Goal: Task Accomplishment & Management: Use online tool/utility

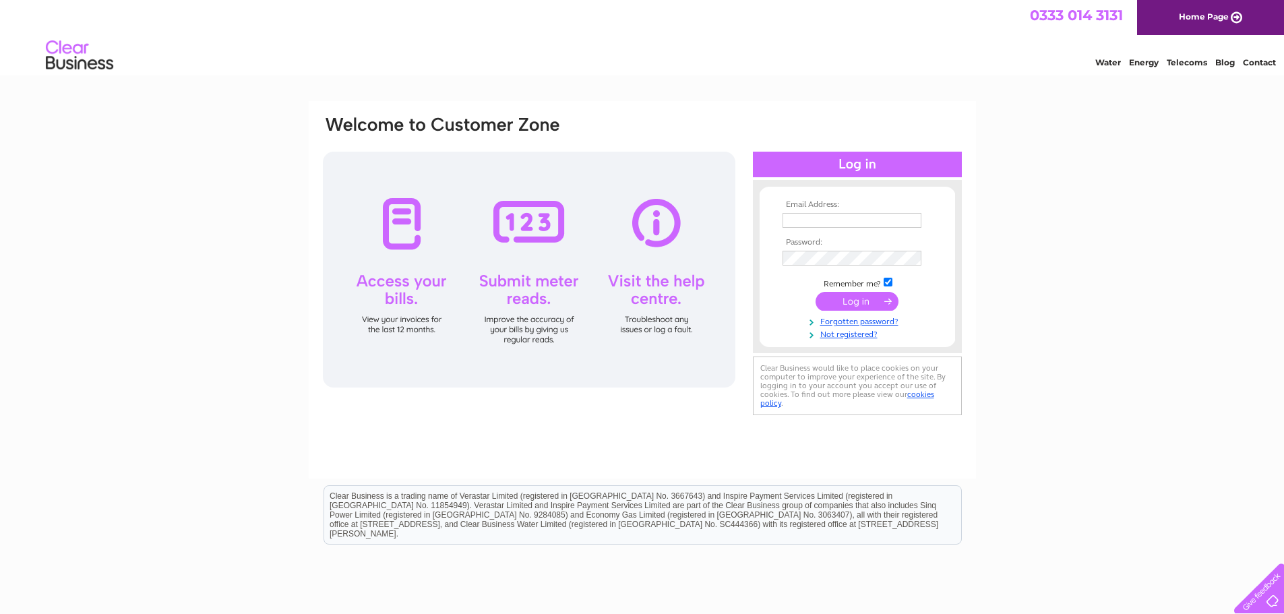
type input "william.clenaghan@yahoo.co.uk"
click at [1130, 275] on div "Email Address: william.clenaghan@yahoo.co.uk Password:" at bounding box center [642, 405] width 1284 height 608
click at [861, 296] on input "submit" at bounding box center [856, 301] width 83 height 19
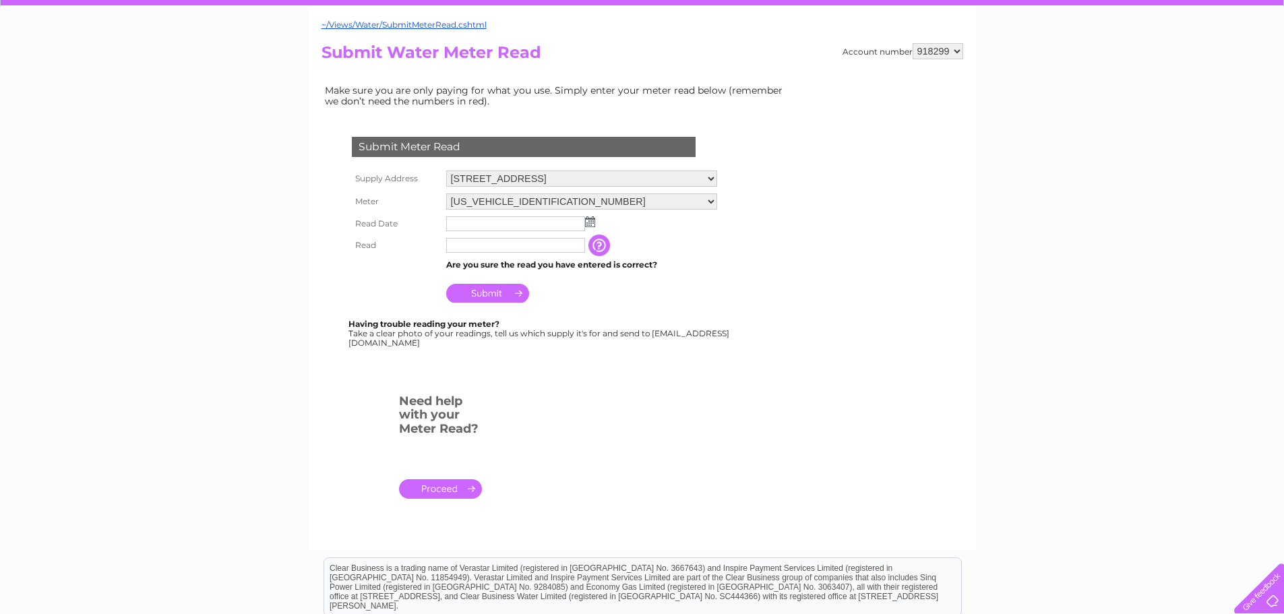
scroll to position [123, 0]
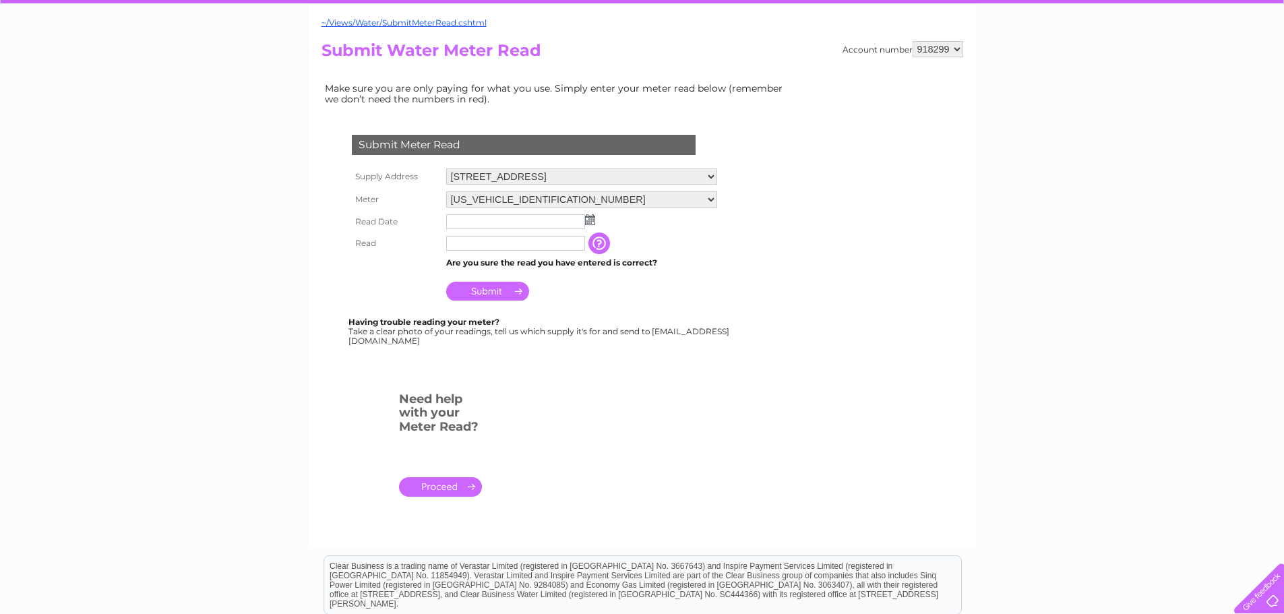
click at [590, 218] on img at bounding box center [590, 219] width 10 height 11
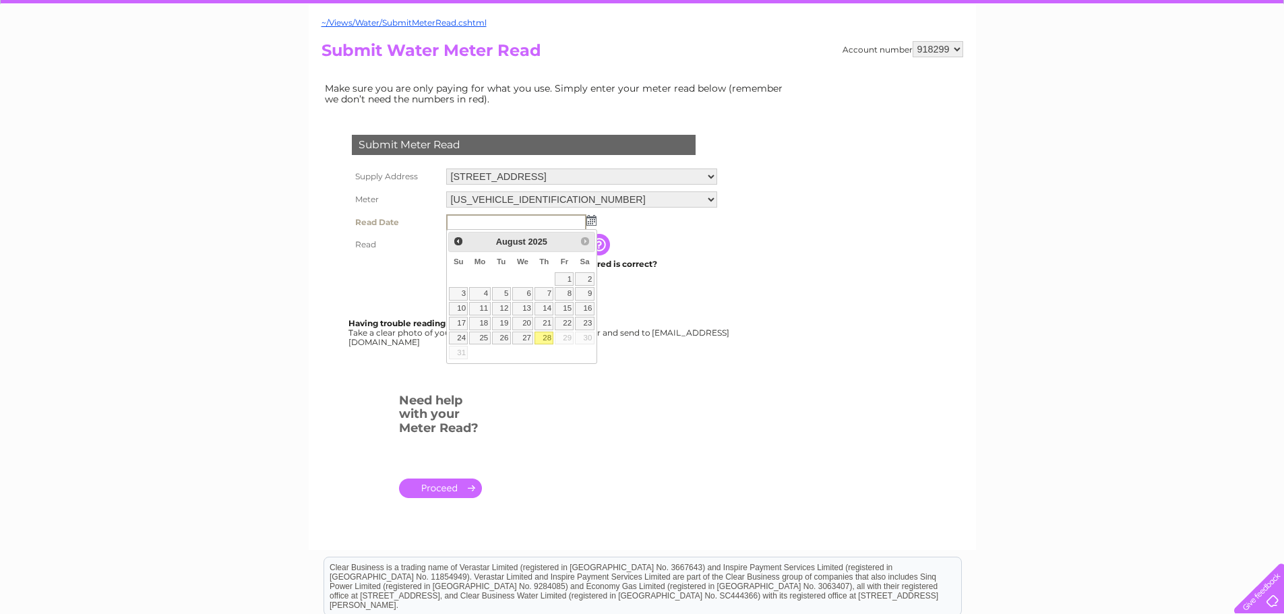
click at [541, 332] on link "28" at bounding box center [543, 338] width 19 height 13
type input "[DATE]"
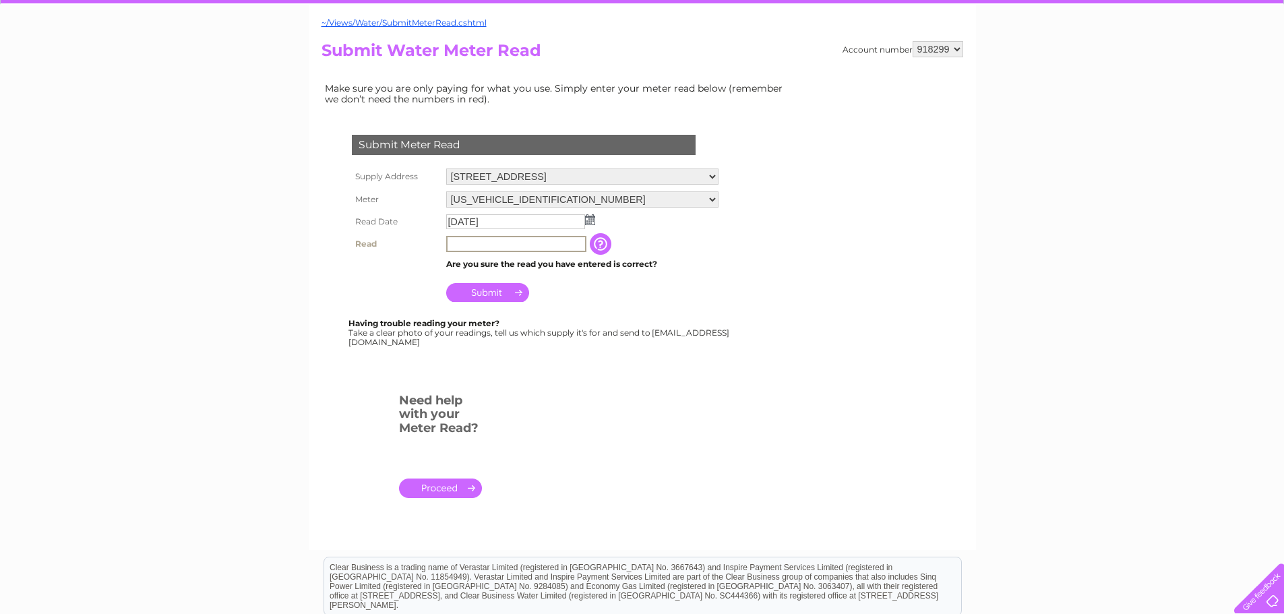
click at [495, 241] on input "text" at bounding box center [516, 244] width 140 height 16
type input "04510"
click at [491, 284] on input "Submit" at bounding box center [487, 292] width 83 height 19
